Goal: Information Seeking & Learning: Check status

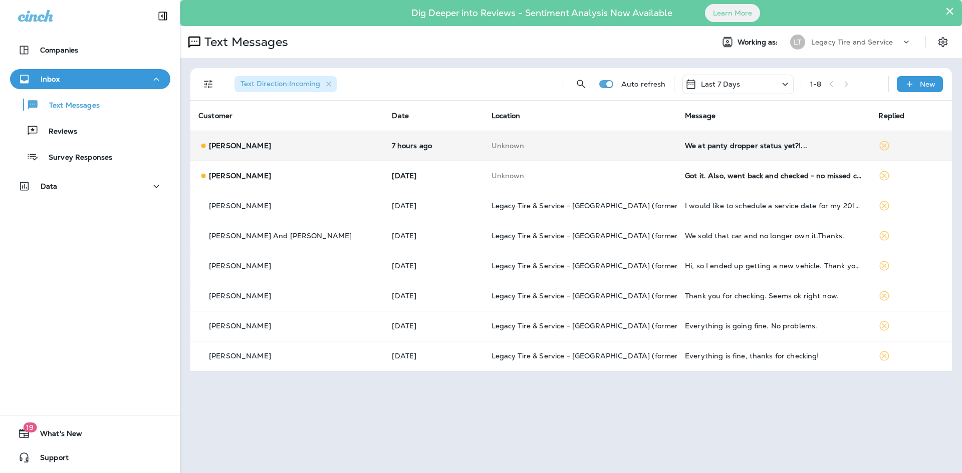
click at [256, 155] on td "[PERSON_NAME]" at bounding box center [286, 146] width 193 height 30
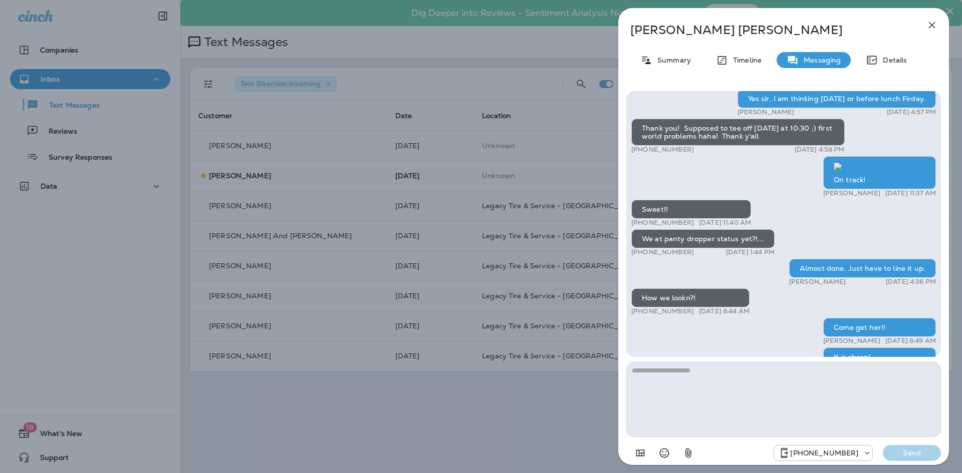
scroll to position [1, 0]
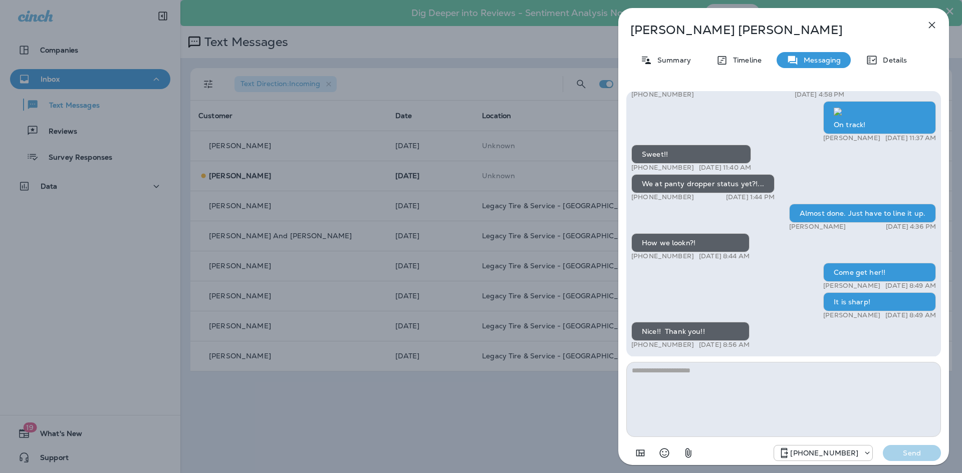
click at [925, 25] on button "button" at bounding box center [932, 25] width 20 height 20
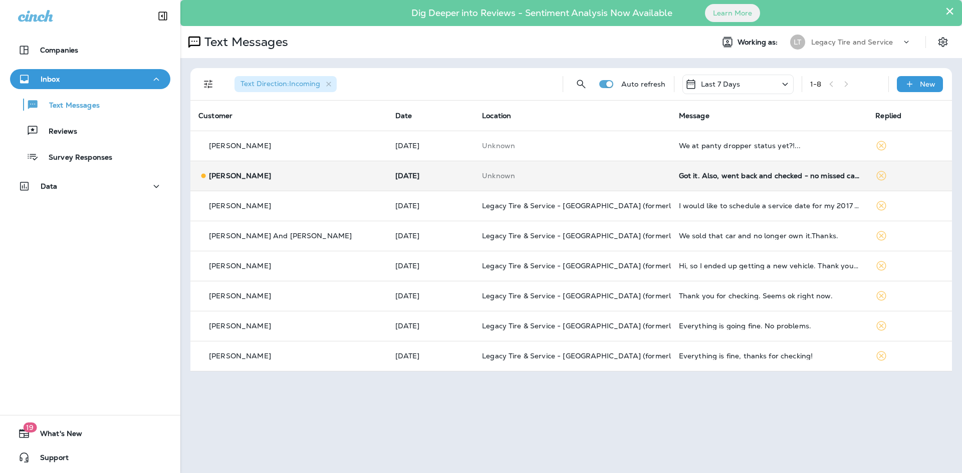
click at [431, 169] on td "[DATE]" at bounding box center [430, 176] width 87 height 30
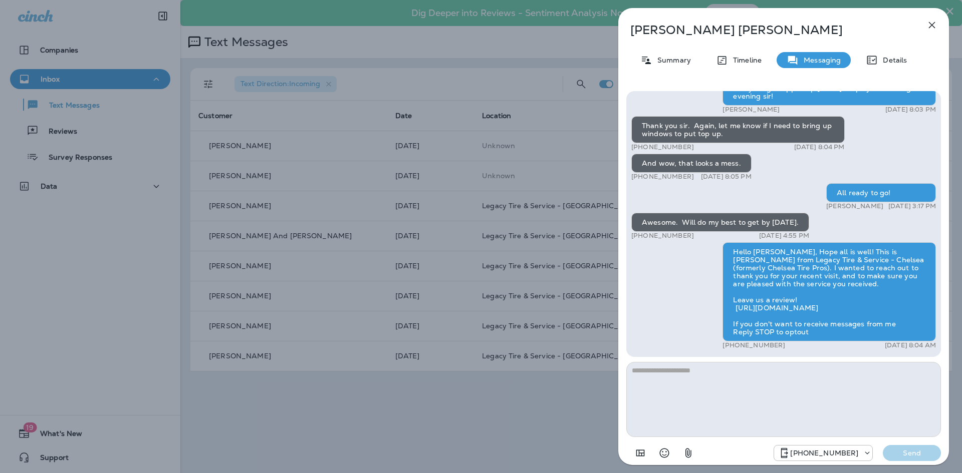
click at [925, 26] on button "button" at bounding box center [932, 25] width 20 height 20
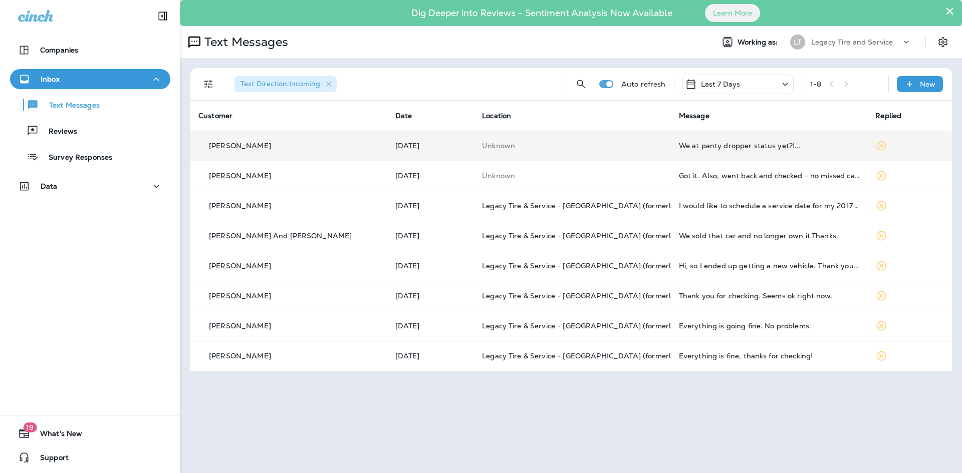
click at [474, 149] on td "Unknown" at bounding box center [572, 146] width 197 height 30
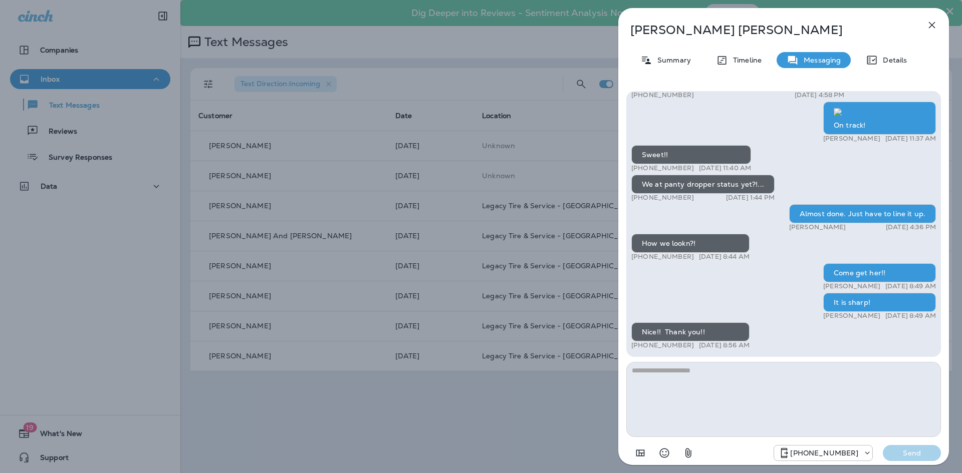
click at [431, 176] on div "[PERSON_NAME] Summary Timeline Messaging Details Good morning sir! Just reachin…" at bounding box center [481, 236] width 962 height 473
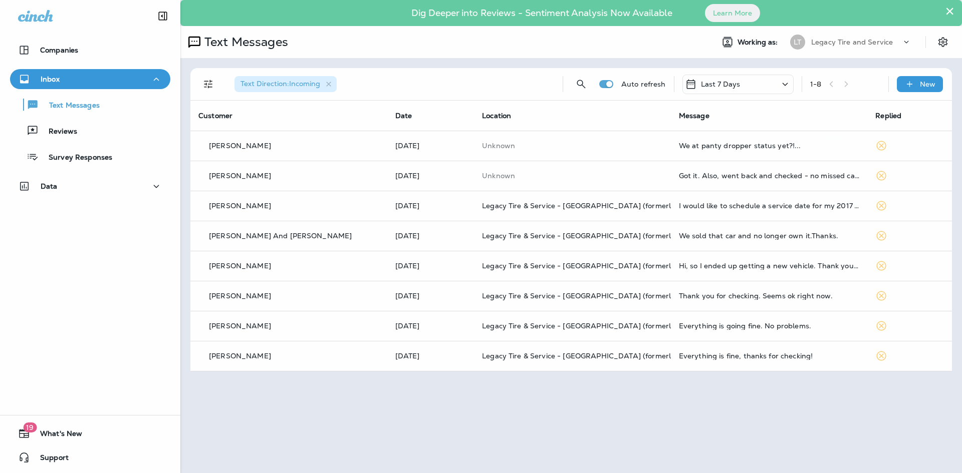
click at [424, 184] on div at bounding box center [531, 236] width 962 height 473
click at [424, 184] on td "[DATE]" at bounding box center [430, 176] width 87 height 30
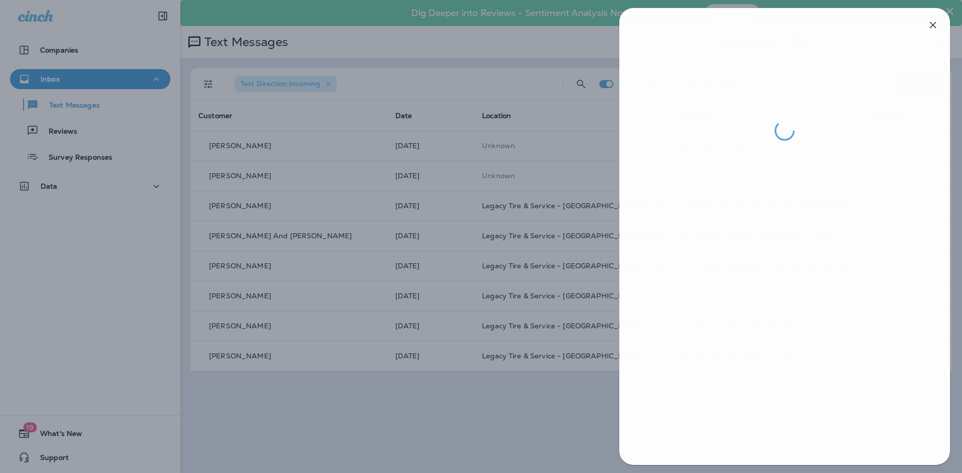
click at [425, 189] on div at bounding box center [482, 236] width 962 height 473
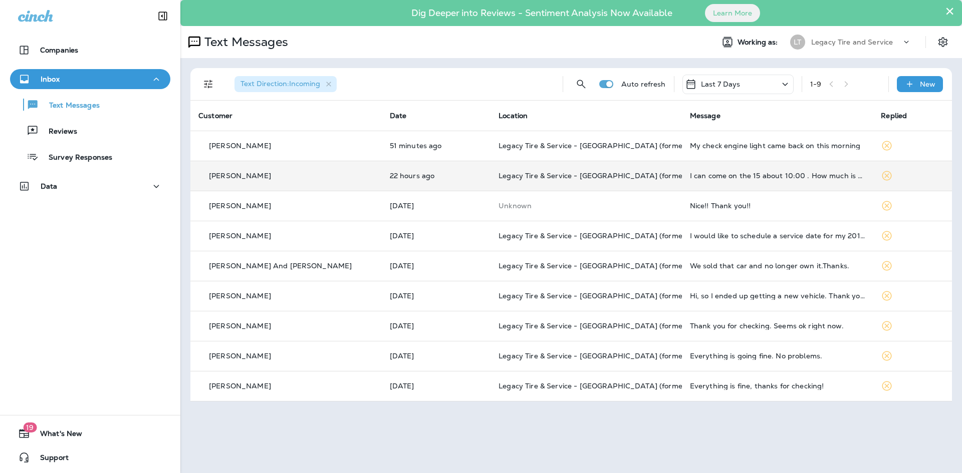
click at [571, 169] on td "Legacy Tire & Service - [GEOGRAPHIC_DATA] (formerly Chalkville Auto & Tire Serv…" at bounding box center [585, 176] width 191 height 30
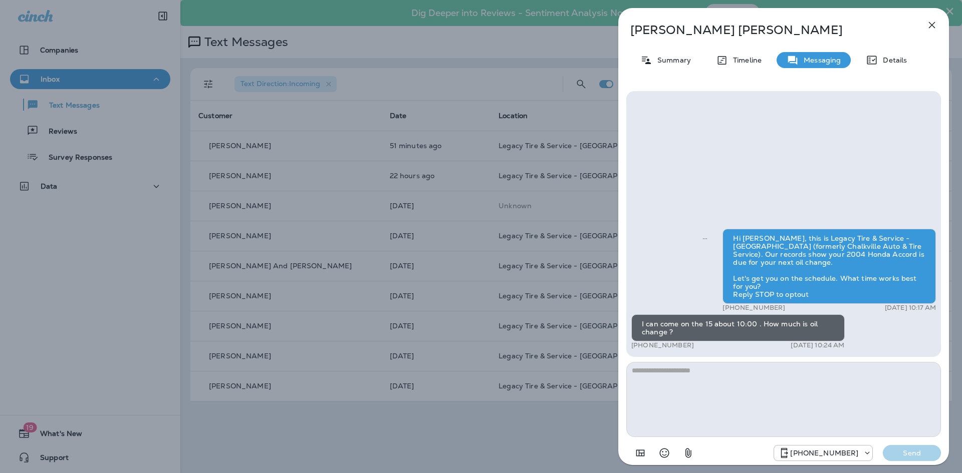
click at [492, 162] on div "Sandra Barksdale Summary Timeline Messaging Details Hi Sandra, this is Legacy T…" at bounding box center [481, 236] width 962 height 473
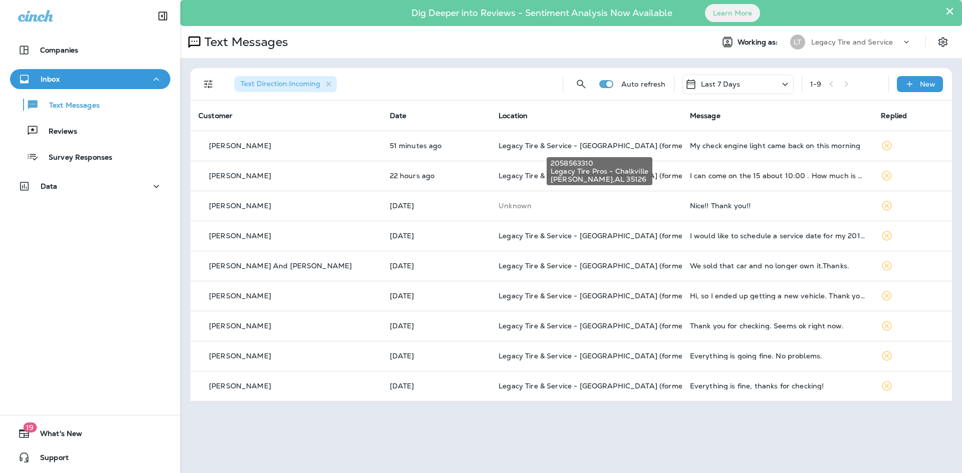
click at [498, 143] on span "Legacy Tire & Service - [GEOGRAPHIC_DATA] (formerly Chalkville Auto & Tire Serv…" at bounding box center [647, 145] width 299 height 9
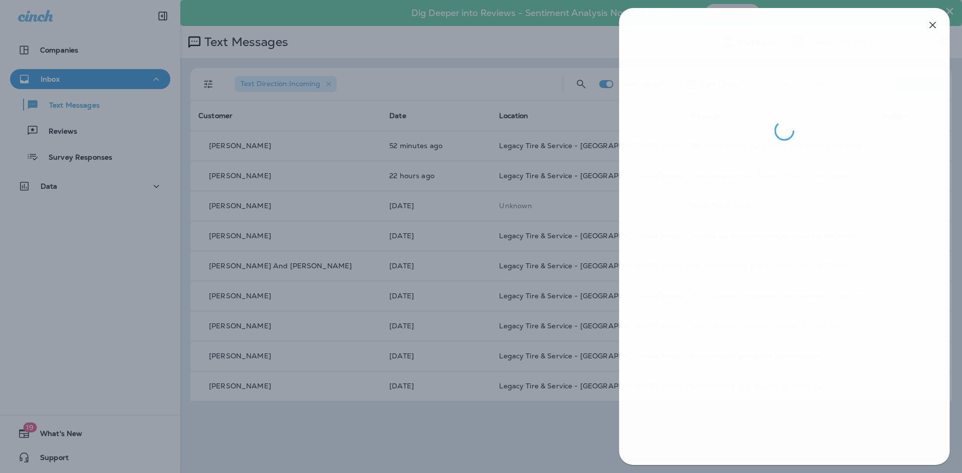
click at [482, 143] on div at bounding box center [482, 236] width 962 height 473
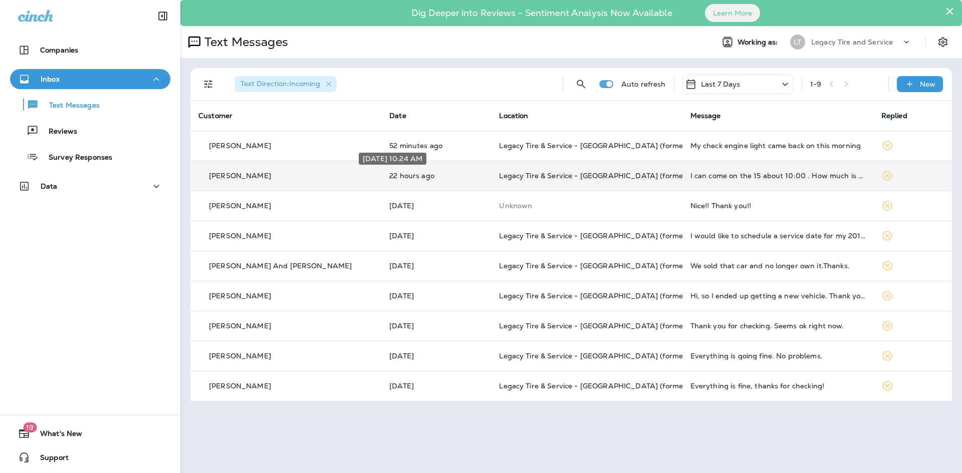
click at [427, 174] on p "22 hours ago" at bounding box center [436, 176] width 94 height 8
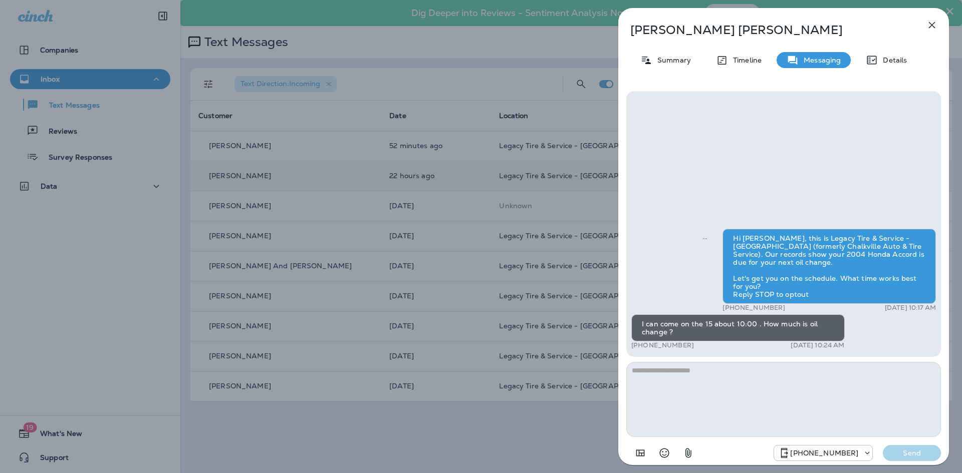
click at [487, 120] on div "Sandra Barksdale Summary Timeline Messaging Details Hi Sandra, this is Legacy T…" at bounding box center [481, 236] width 962 height 473
